Goal: Information Seeking & Learning: Learn about a topic

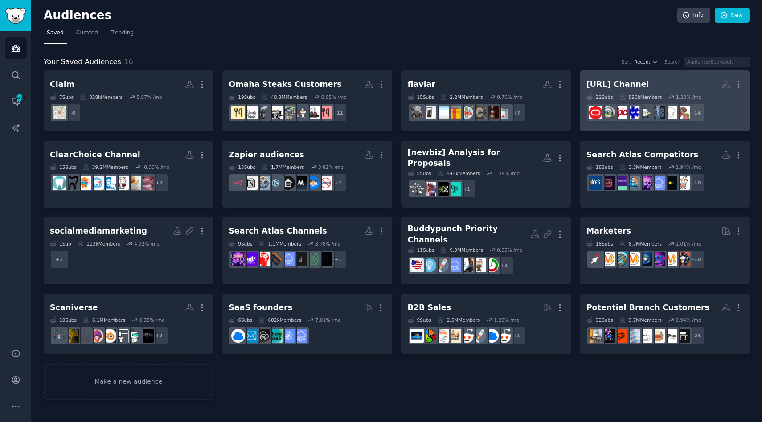
click at [679, 79] on h2 "[URL] Channel More" at bounding box center [664, 85] width 157 height 16
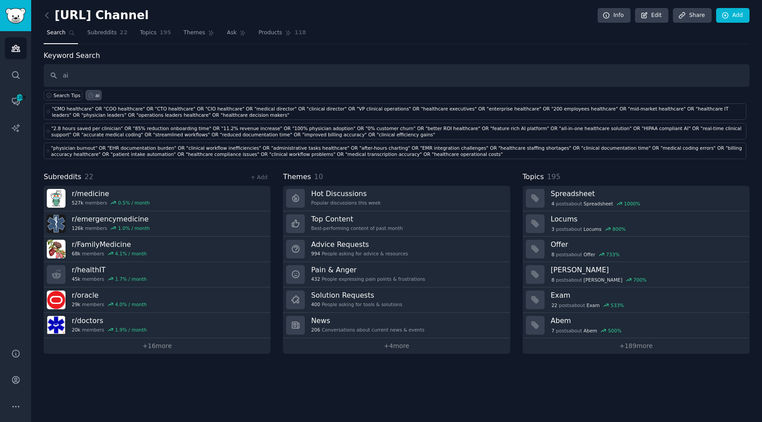
type input "ai"
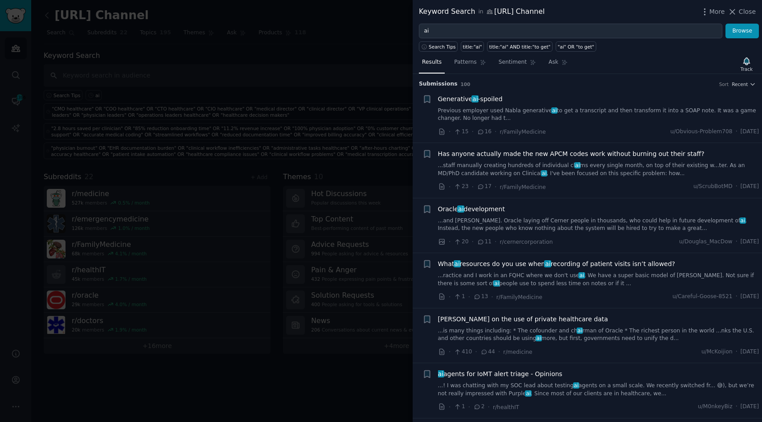
click at [446, 115] on link "Previous employer used Nabla generative ai to get a transcript and then transfo…" at bounding box center [598, 115] width 321 height 16
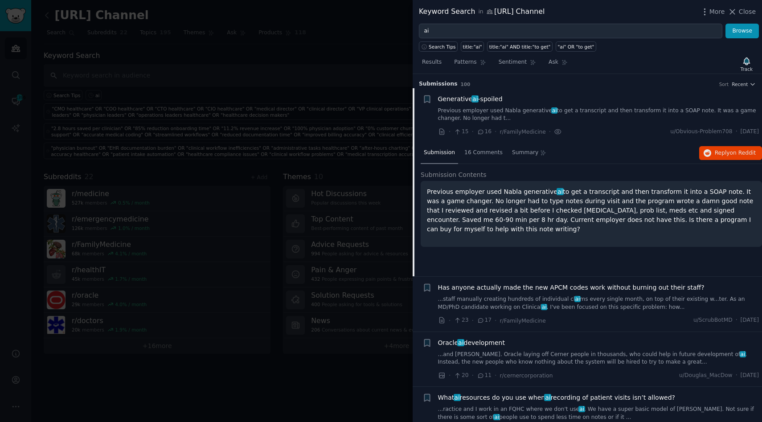
scroll to position [14, 0]
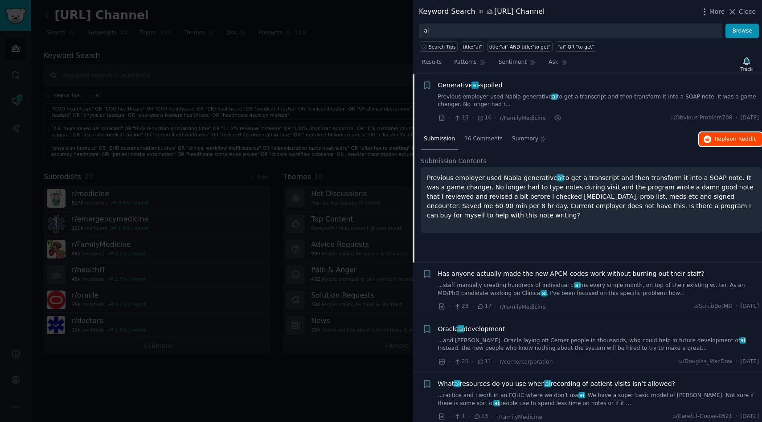
click at [715, 137] on span "Reply on Reddit" at bounding box center [734, 139] width 41 height 8
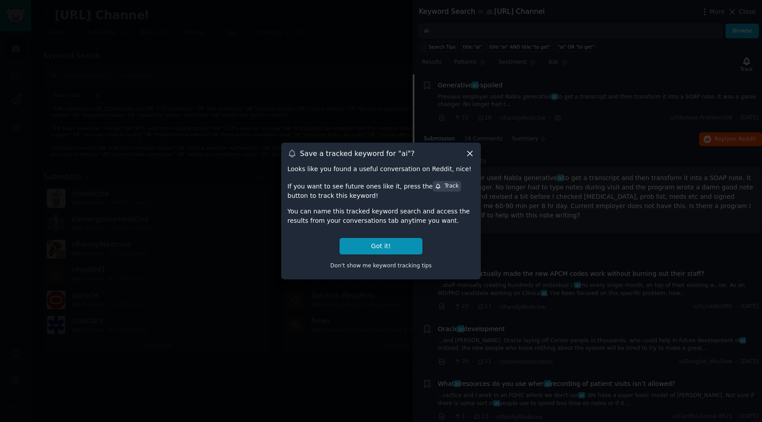
click at [470, 153] on icon at bounding box center [469, 153] width 9 height 9
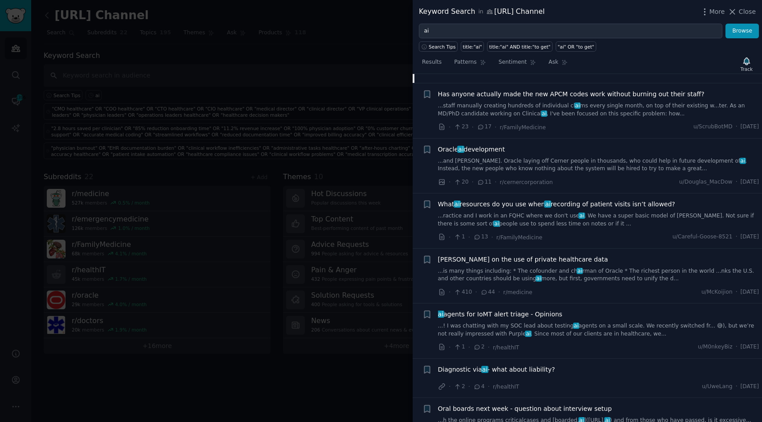
scroll to position [194, 0]
click at [623, 216] on link "...ractice and I work in an FQHC where we don't use ai . We have a super basic …" at bounding box center [598, 219] width 321 height 16
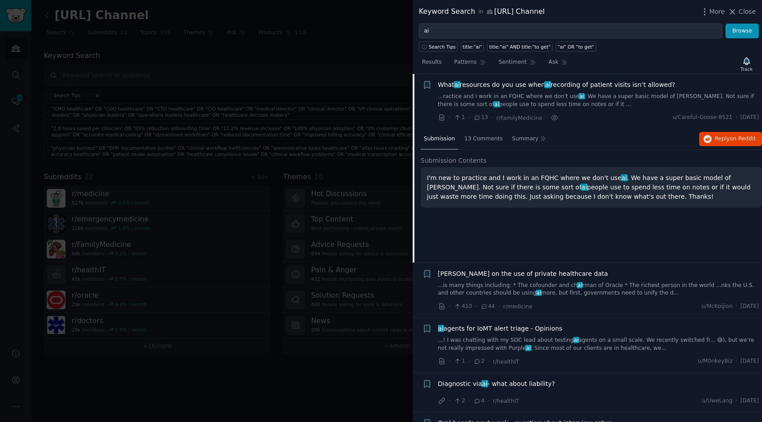
scroll to position [179, 0]
click at [711, 143] on button "Reply on Reddit" at bounding box center [730, 139] width 63 height 14
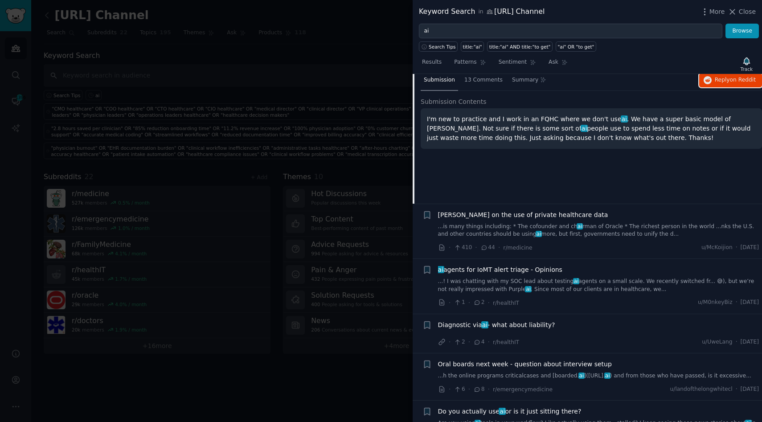
scroll to position [297, 0]
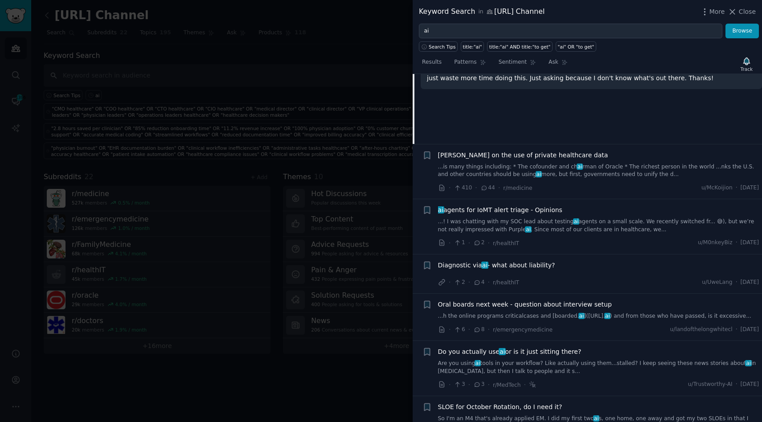
click at [556, 178] on div "[PERSON_NAME] on the use of private healthcare data ...is many things including…" at bounding box center [598, 172] width 321 height 42
click at [535, 162] on div "[PERSON_NAME] on the use of private healthcare data ...is many things including…" at bounding box center [598, 165] width 321 height 28
click at [525, 152] on span "[PERSON_NAME] on the use of private healthcare data" at bounding box center [523, 155] width 170 height 9
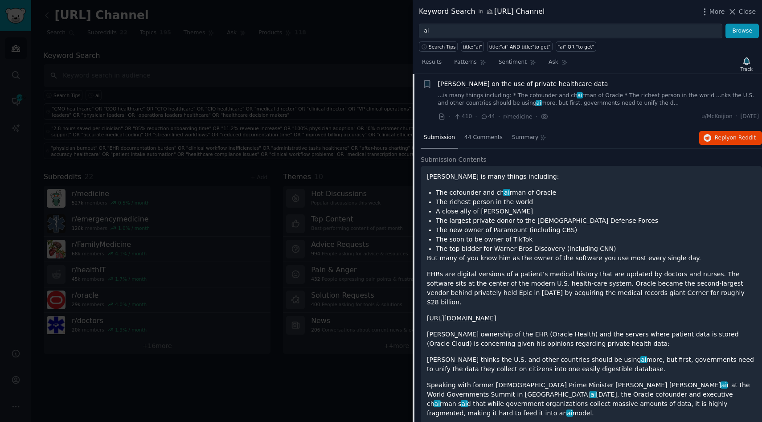
scroll to position [234, 0]
click at [715, 137] on span "Reply on Reddit" at bounding box center [734, 139] width 41 height 8
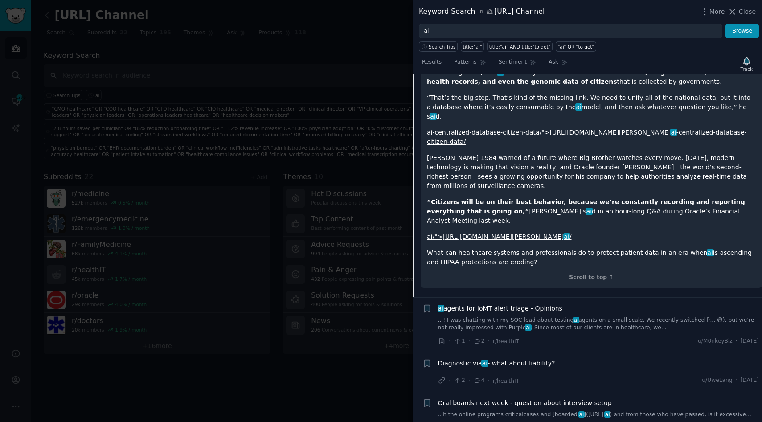
scroll to position [765, 0]
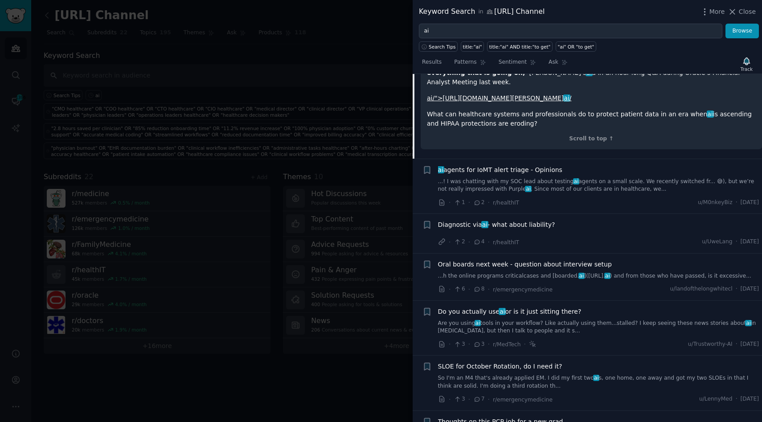
click at [529, 178] on link "...! I was chatting with my SOC lead about testing ai agents on a small scale. …" at bounding box center [598, 186] width 321 height 16
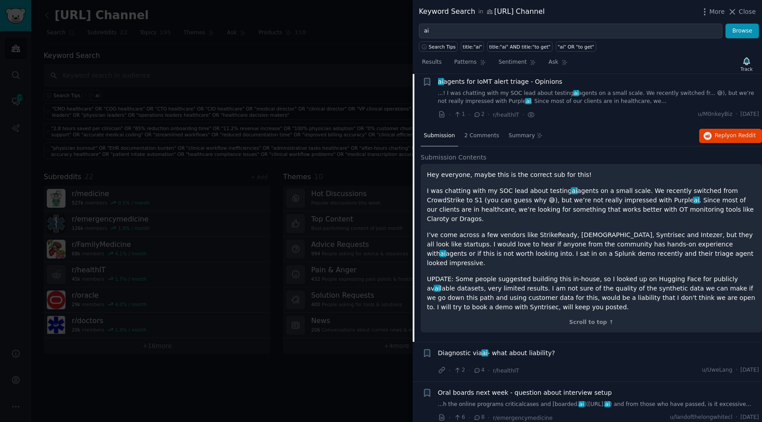
scroll to position [289, 0]
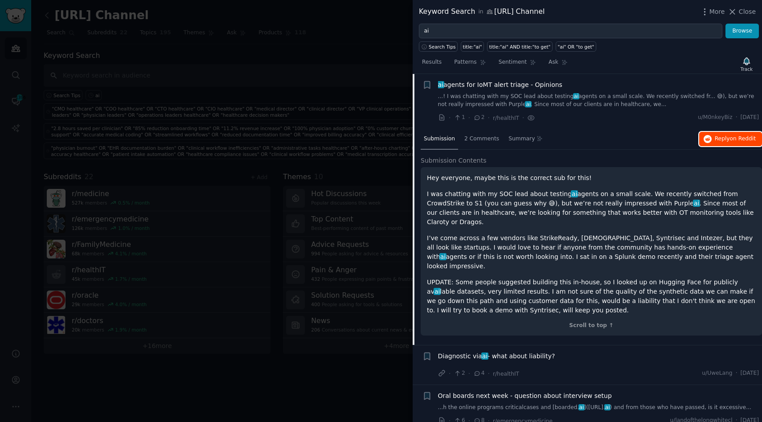
click at [718, 135] on span "Reply on Reddit" at bounding box center [734, 139] width 41 height 8
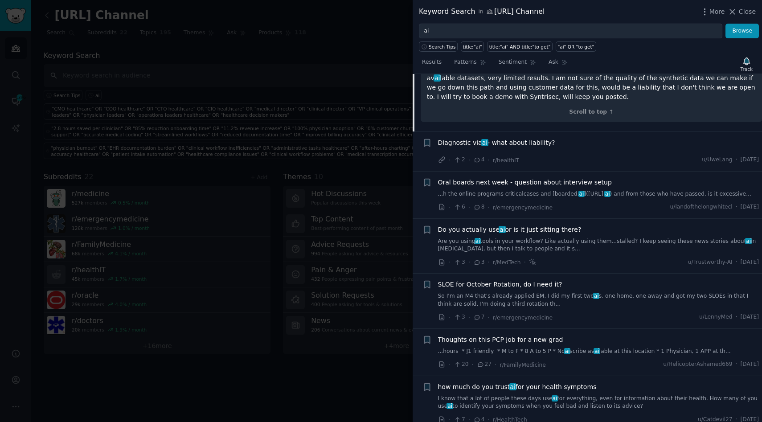
scroll to position [508, 0]
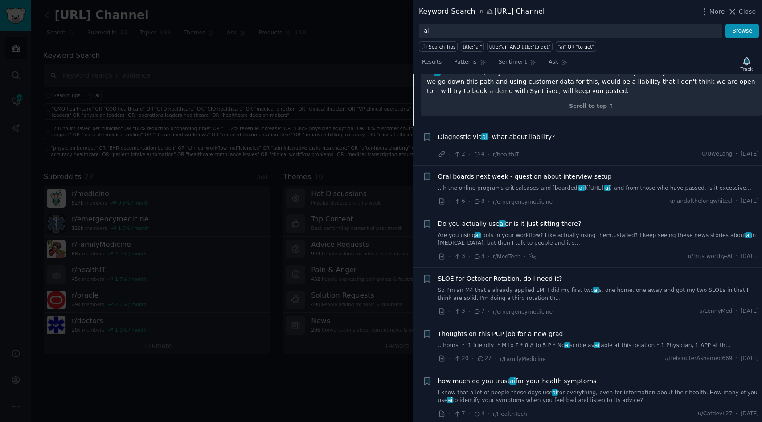
click at [517, 132] on span "Diagnostic via ai - what about liability?" at bounding box center [496, 136] width 117 height 9
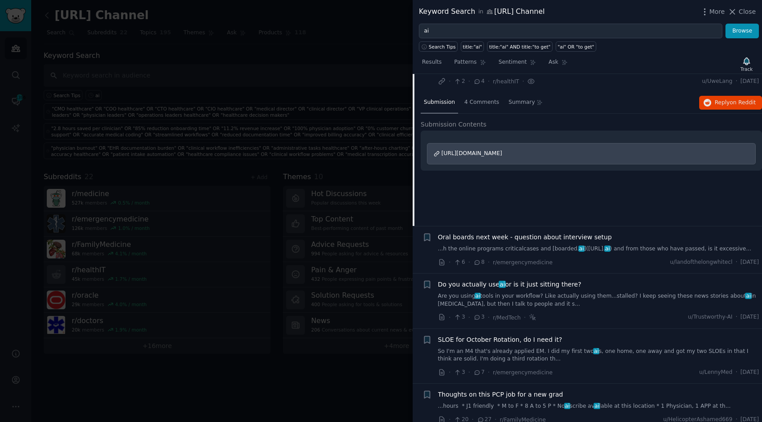
scroll to position [344, 0]
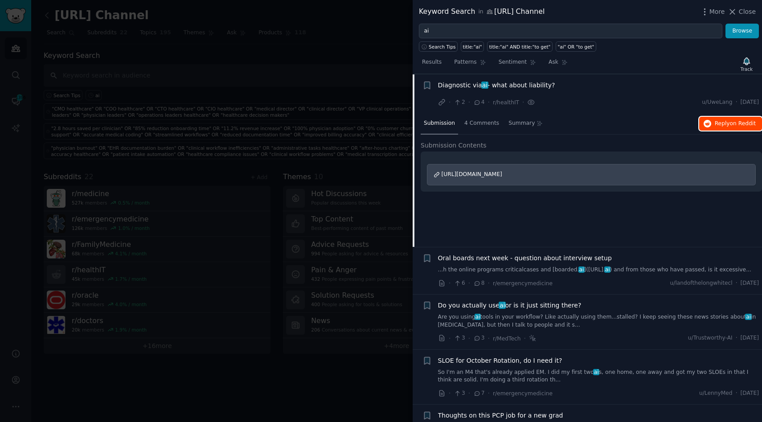
click at [718, 124] on span "Reply on Reddit" at bounding box center [734, 124] width 41 height 8
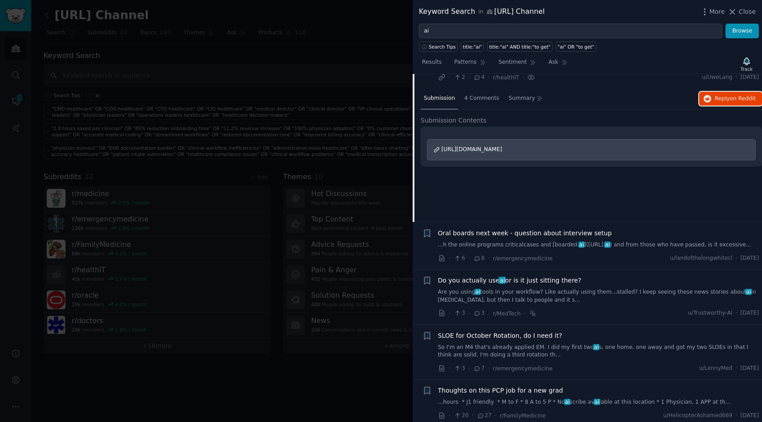
scroll to position [370, 0]
click at [567, 294] on link "Are you using ai tools in your workflow? Like actually using them...stalled? I …" at bounding box center [598, 295] width 321 height 16
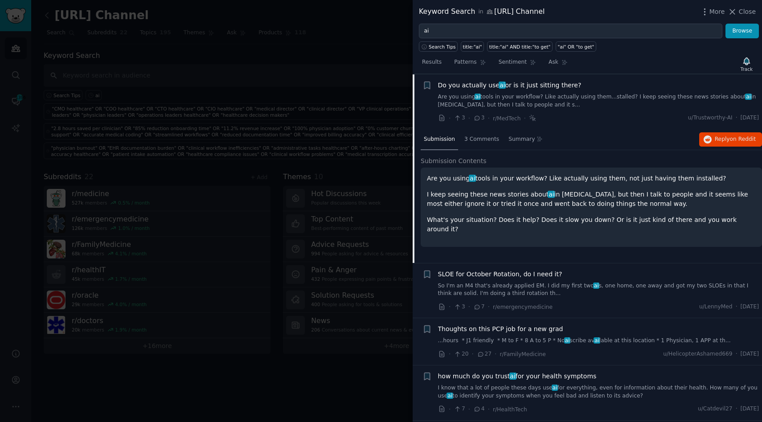
scroll to position [431, 0]
click at [749, 136] on span "on Reddit" at bounding box center [742, 138] width 26 height 6
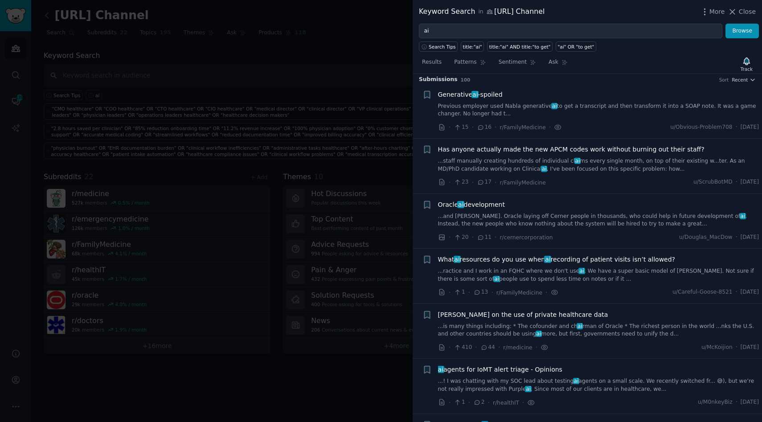
scroll to position [0, 0]
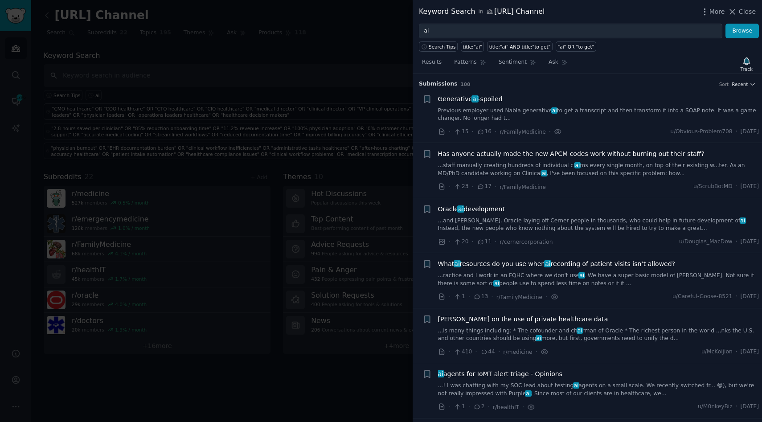
click at [472, 208] on span "Oracle ai development" at bounding box center [471, 208] width 67 height 9
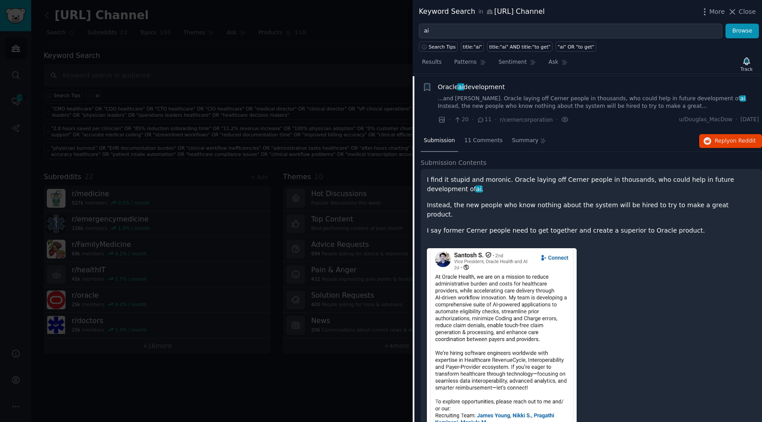
scroll to position [124, 0]
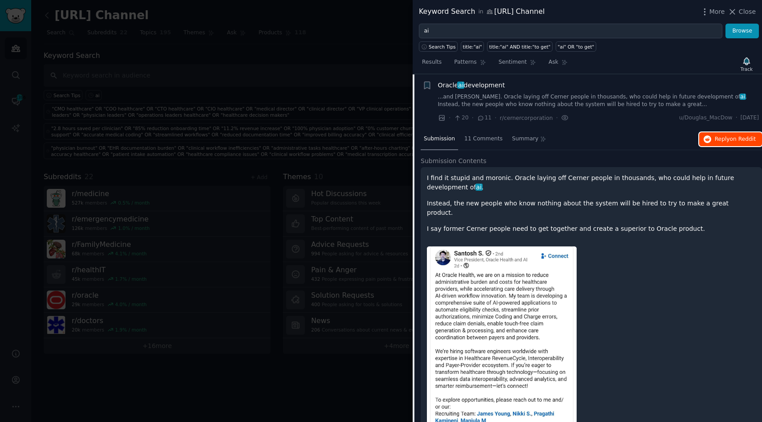
click at [725, 139] on span "Reply on Reddit" at bounding box center [734, 139] width 41 height 8
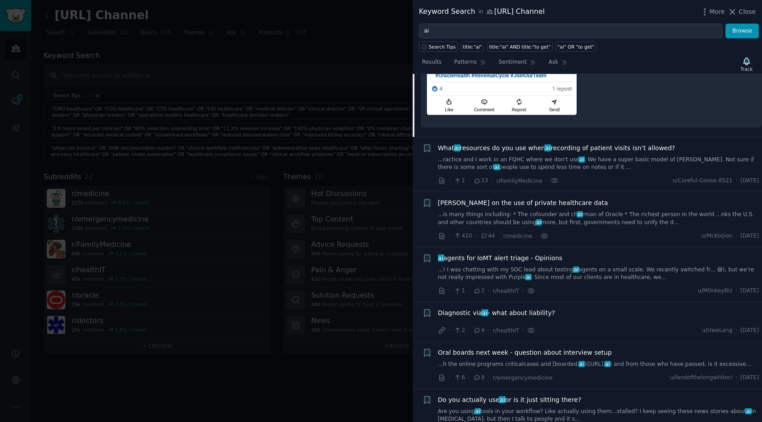
scroll to position [525, 0]
click at [454, 307] on span "Diagnostic via ai - what about liability?" at bounding box center [496, 311] width 117 height 9
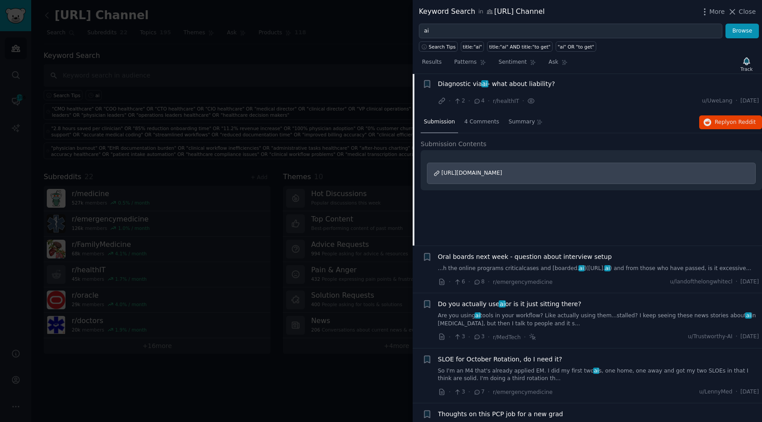
scroll to position [344, 0]
click at [729, 124] on span "on Reddit" at bounding box center [742, 123] width 26 height 6
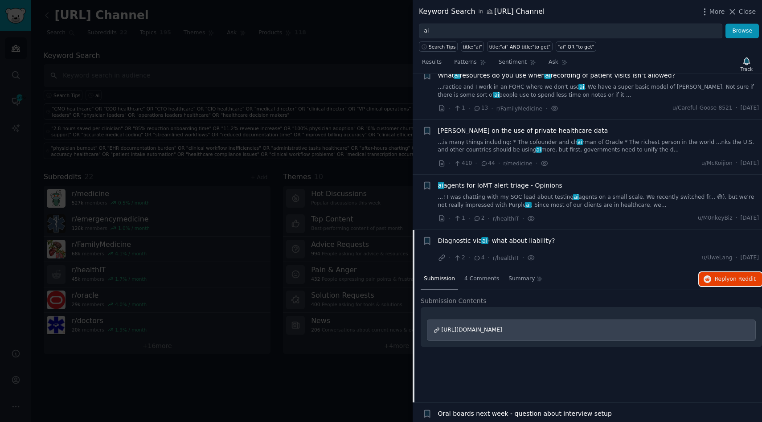
scroll to position [0, 0]
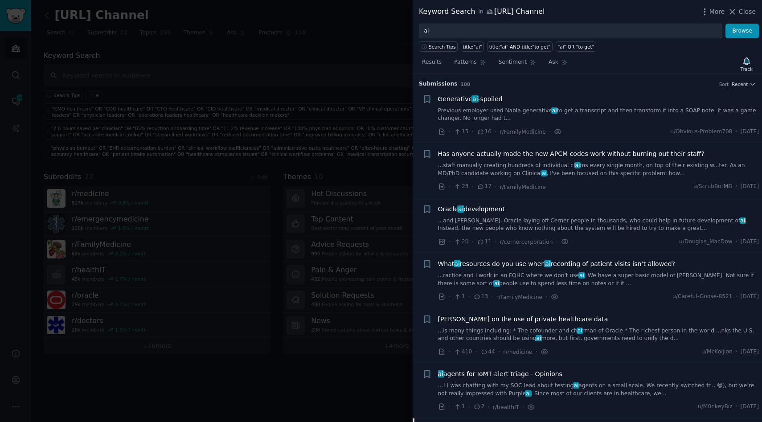
click at [506, 149] on span "Has anyone actually made the new APCM codes work without burning out their staf…" at bounding box center [571, 153] width 266 height 9
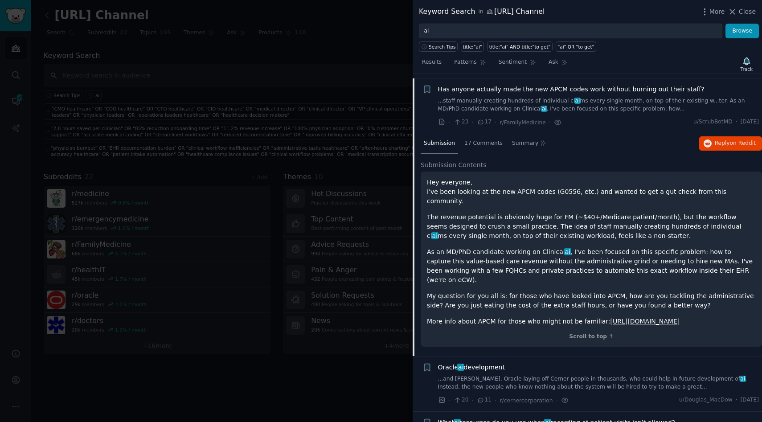
scroll to position [69, 0]
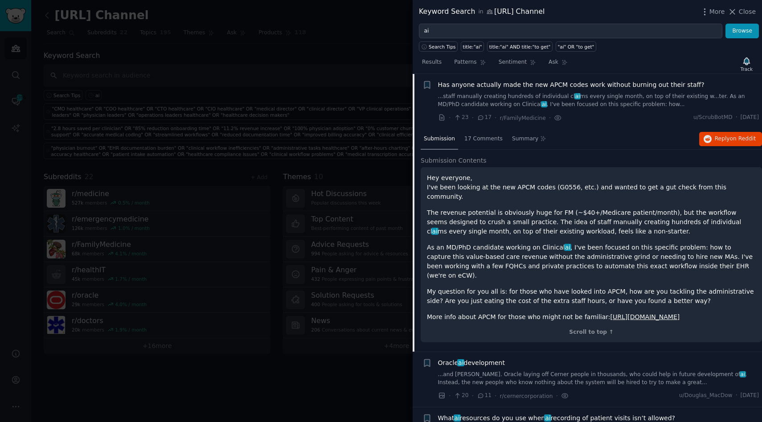
click at [721, 128] on div "+ Has anyone actually made the new APCM codes work without burning out their st…" at bounding box center [586, 213] width 349 height 278
click at [729, 138] on span "on Reddit" at bounding box center [742, 138] width 26 height 6
